Goal: Transaction & Acquisition: Purchase product/service

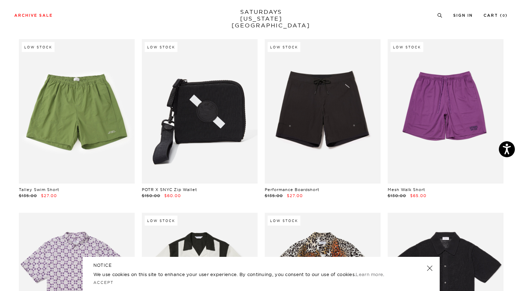
scroll to position [4027, 0]
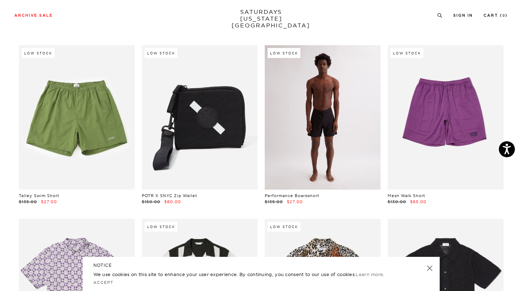
click at [325, 114] on link at bounding box center [323, 117] width 116 height 145
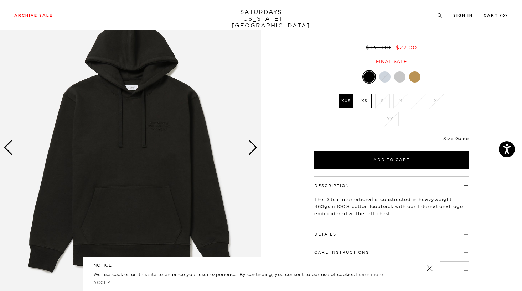
scroll to position [54, 0]
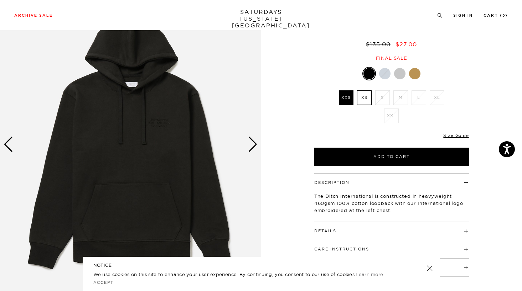
click at [258, 145] on img at bounding box center [130, 144] width 261 height 326
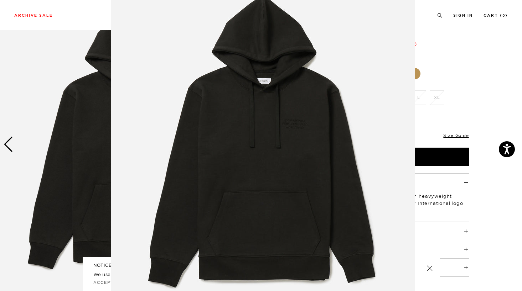
scroll to position [34, 0]
click at [277, 142] on img at bounding box center [263, 148] width 304 height 365
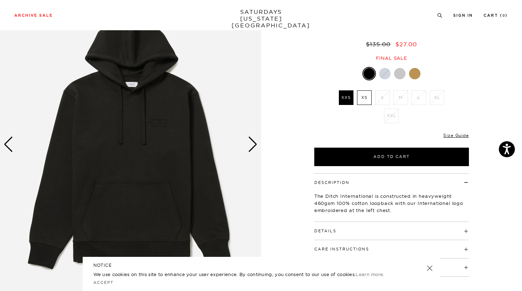
click at [252, 146] on div "Next slide" at bounding box center [253, 145] width 10 height 16
click at [254, 146] on div "Next slide" at bounding box center [253, 145] width 10 height 16
click at [255, 142] on div "Next slide" at bounding box center [253, 145] width 10 height 16
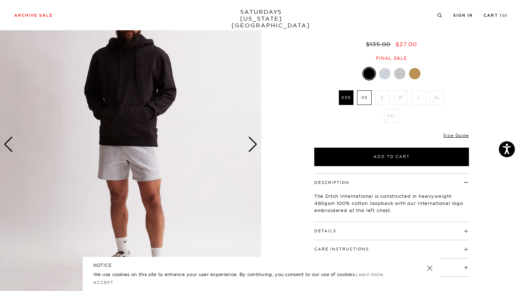
click at [255, 142] on div "Next slide" at bounding box center [253, 145] width 10 height 16
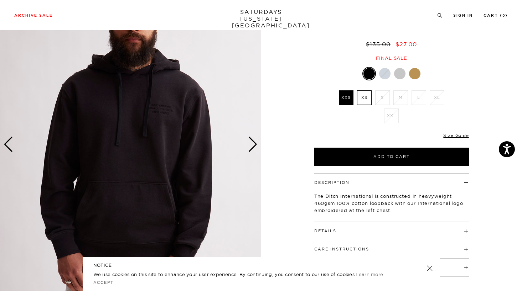
click at [255, 142] on div "Next slide" at bounding box center [253, 145] width 10 height 16
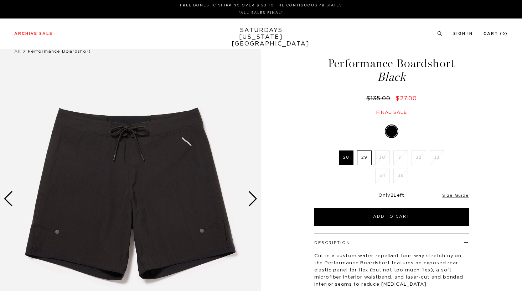
click at [250, 196] on div "Next slide" at bounding box center [253, 199] width 10 height 16
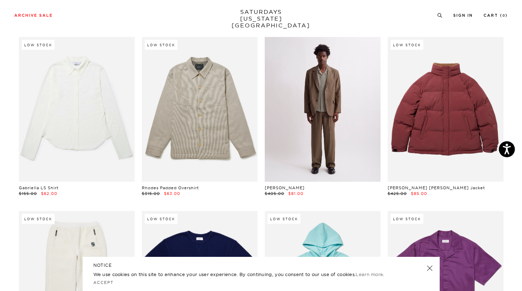
scroll to position [5434, 0]
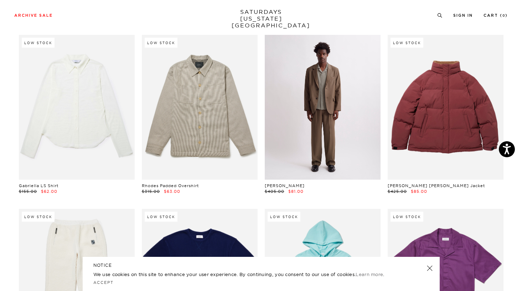
click at [314, 146] on link at bounding box center [323, 107] width 116 height 145
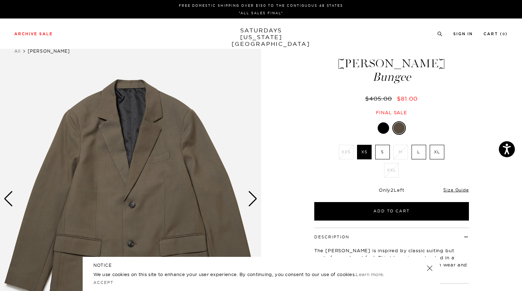
click at [254, 201] on div "Next slide" at bounding box center [253, 199] width 10 height 16
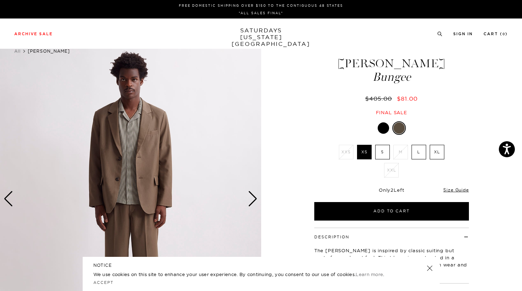
click at [254, 201] on div "Next slide" at bounding box center [253, 199] width 10 height 16
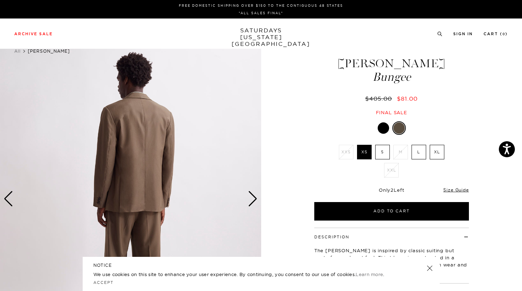
click at [254, 201] on div "Next slide" at bounding box center [253, 199] width 10 height 16
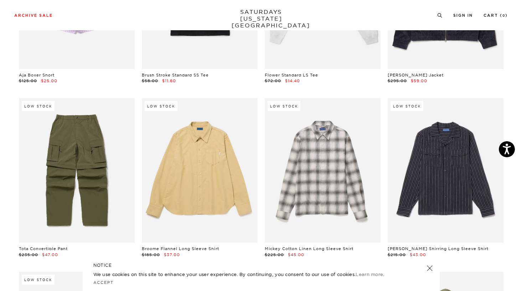
scroll to position [7807, 0]
